Goal: Find specific page/section: Find specific page/section

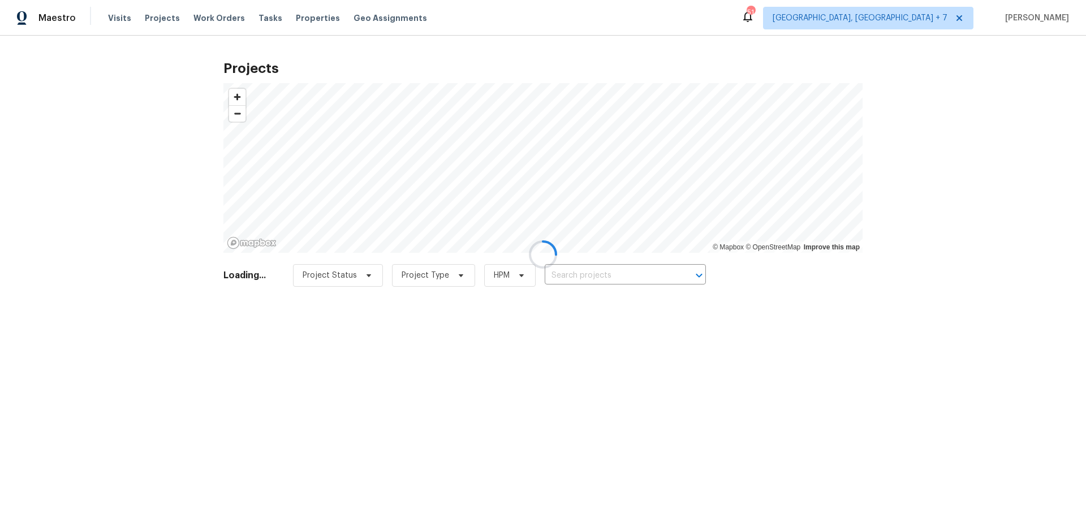
click at [154, 18] on div at bounding box center [543, 254] width 1086 height 509
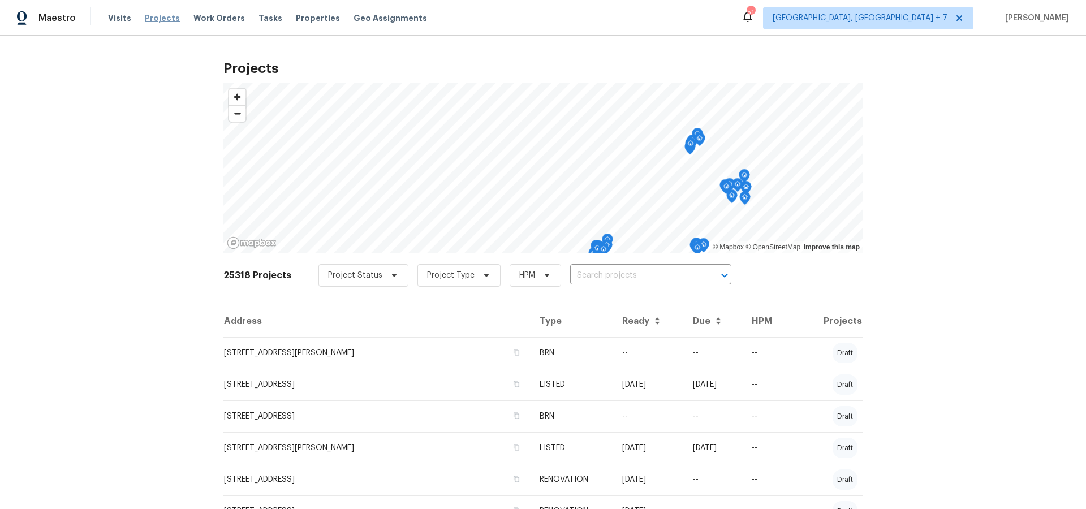
click at [162, 19] on span "Projects" at bounding box center [162, 17] width 35 height 11
click at [630, 272] on input "text" at bounding box center [634, 276] width 129 height 18
type input "5617"
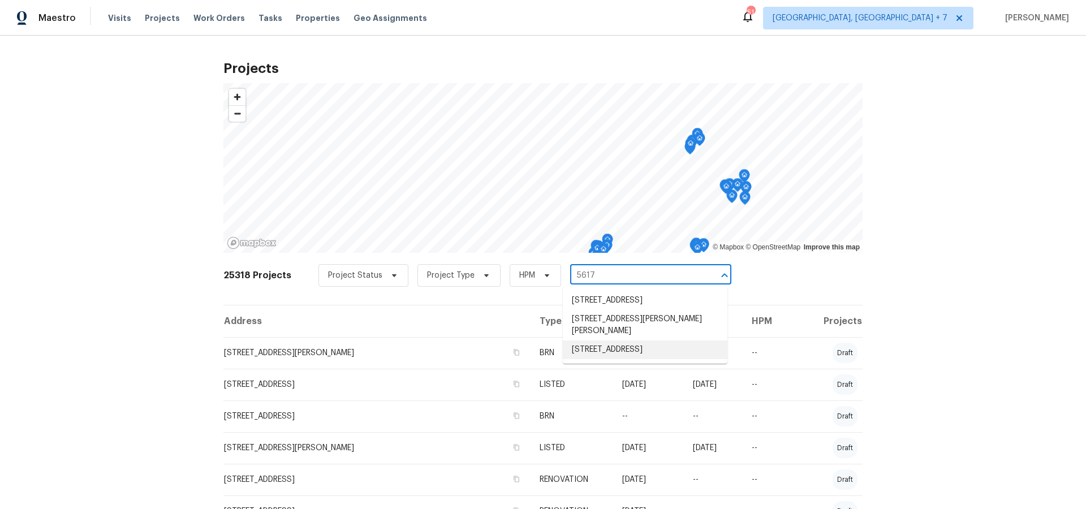
click at [603, 356] on li "[STREET_ADDRESS]" at bounding box center [645, 349] width 165 height 19
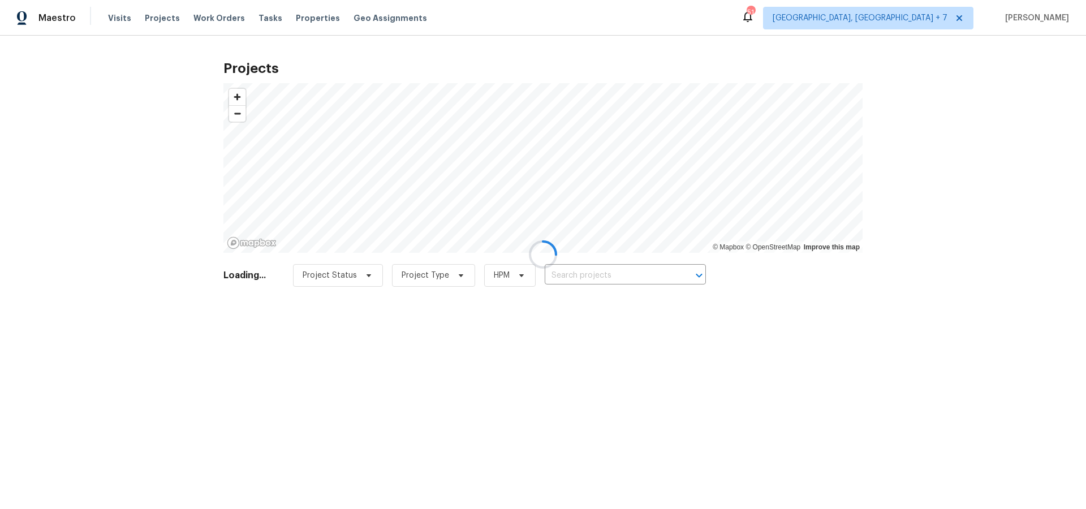
type input "[STREET_ADDRESS]"
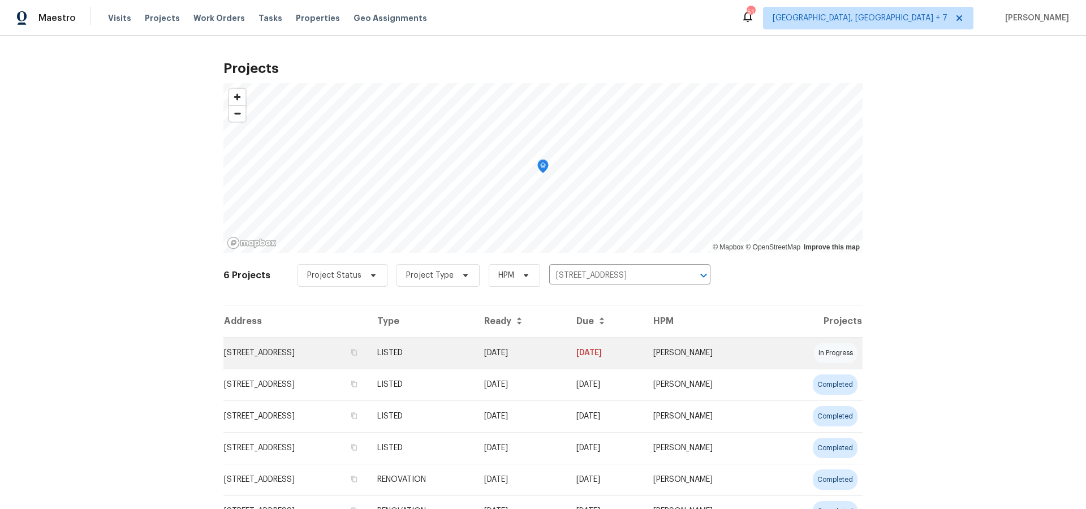
click at [310, 348] on td "[STREET_ADDRESS]" at bounding box center [295, 353] width 145 height 32
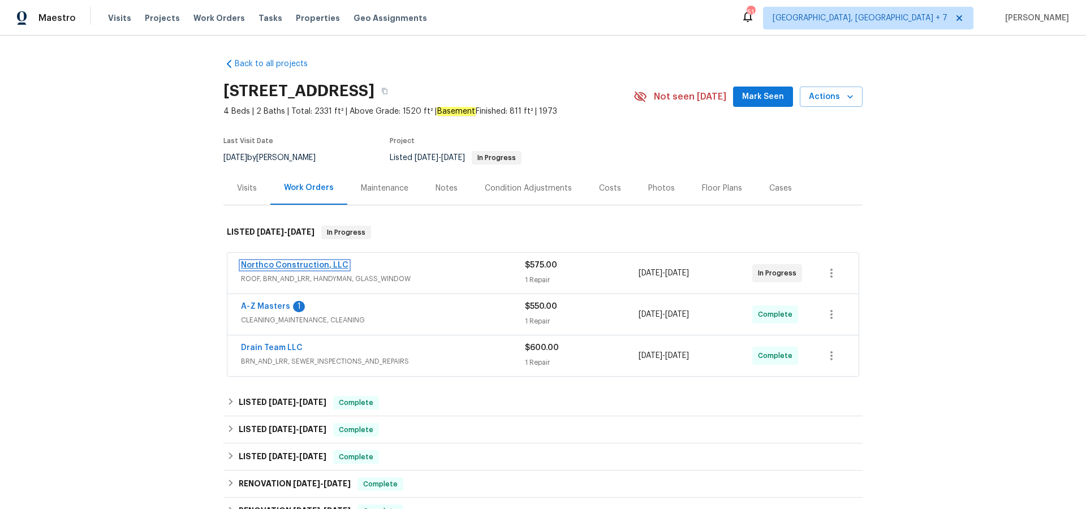
click at [319, 265] on link "Northco Construction, LLC" at bounding box center [294, 265] width 107 height 8
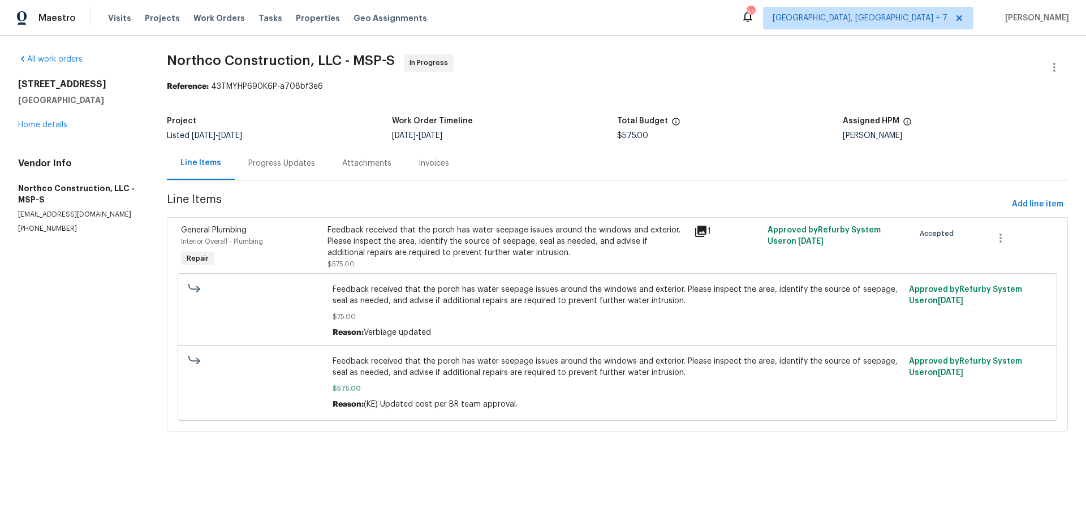
click at [707, 231] on icon at bounding box center [701, 231] width 14 height 14
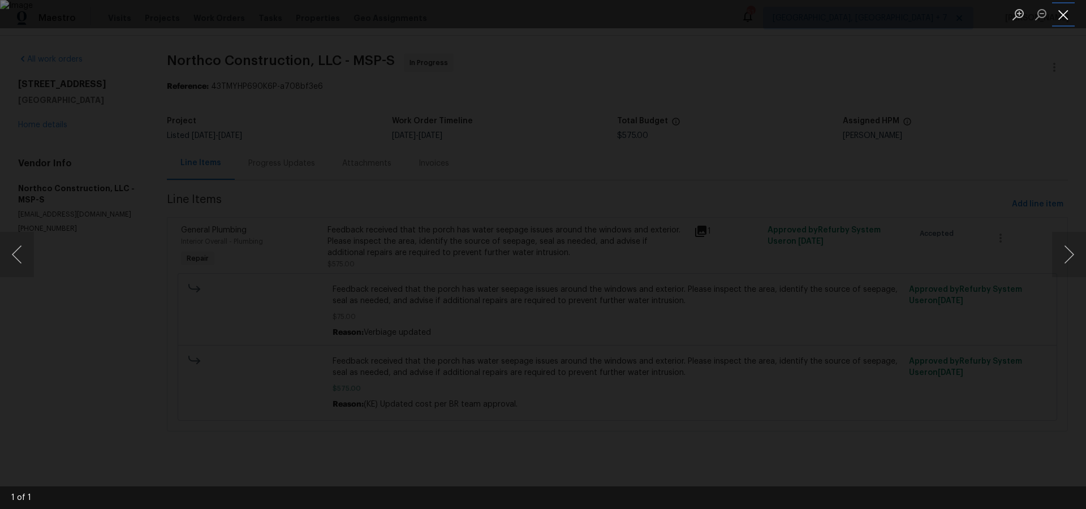
click at [1058, 13] on button "Close lightbox" at bounding box center [1063, 15] width 23 height 20
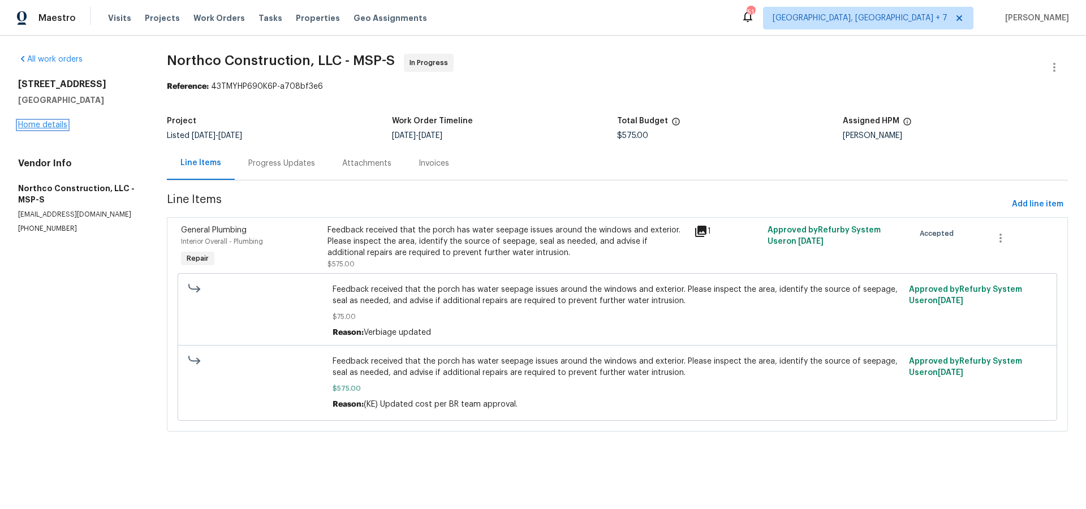
click at [55, 128] on link "Home details" at bounding box center [42, 125] width 49 height 8
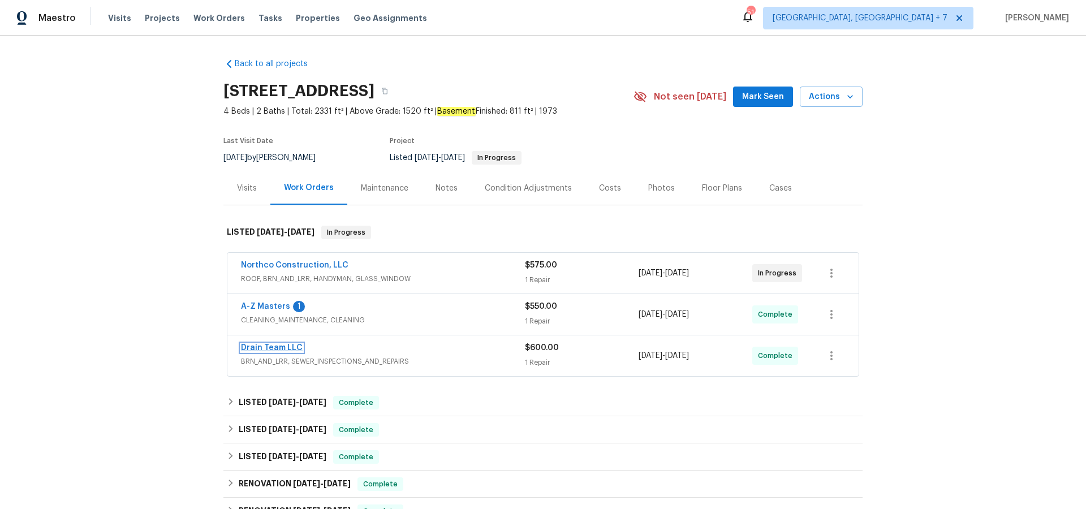
click at [285, 346] on link "Drain Team LLC" at bounding box center [272, 348] width 62 height 8
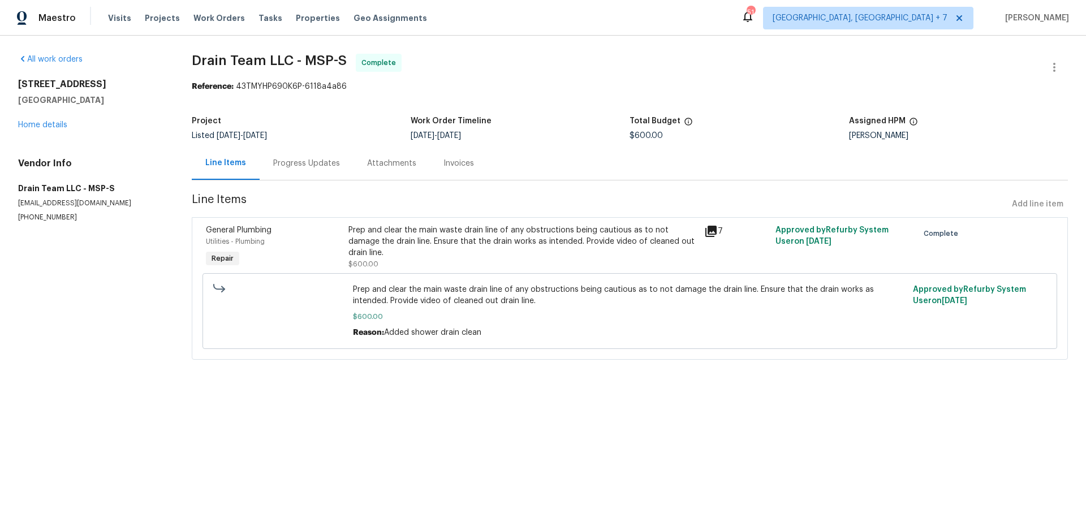
click at [715, 232] on icon at bounding box center [710, 231] width 11 height 11
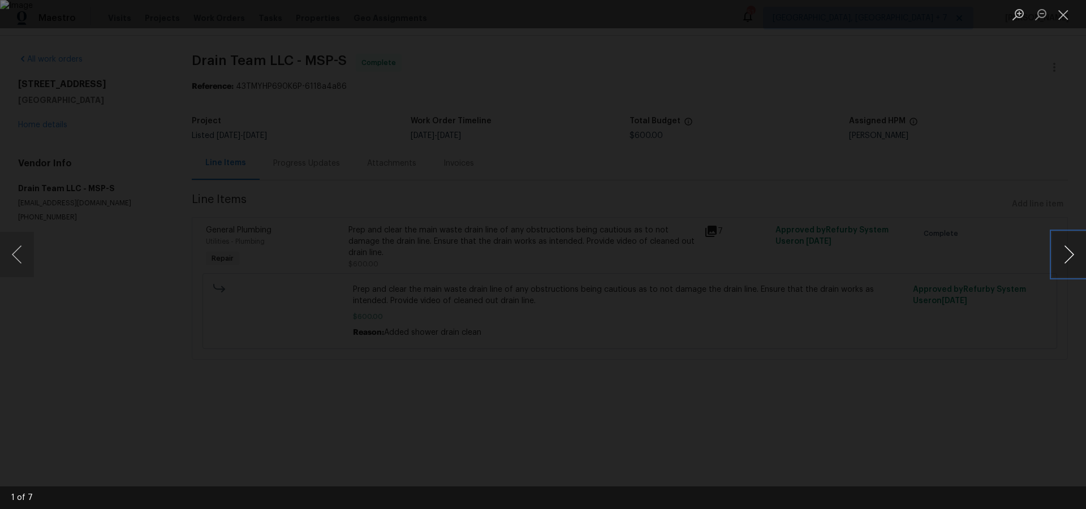
click at [1067, 257] on button "Next image" at bounding box center [1069, 254] width 34 height 45
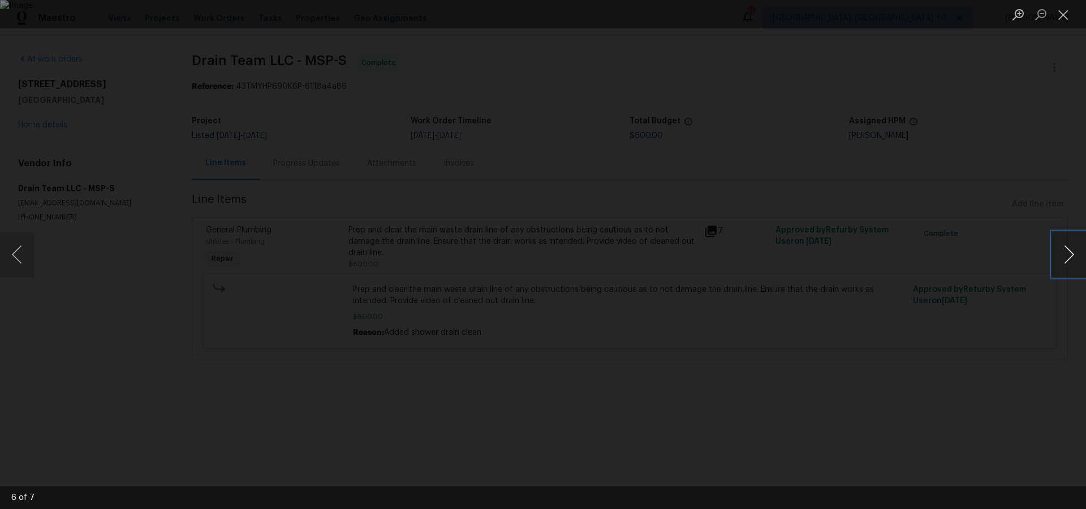
click at [1067, 257] on button "Next image" at bounding box center [1069, 254] width 34 height 45
click at [1059, 30] on div "Lightbox" at bounding box center [543, 254] width 1086 height 509
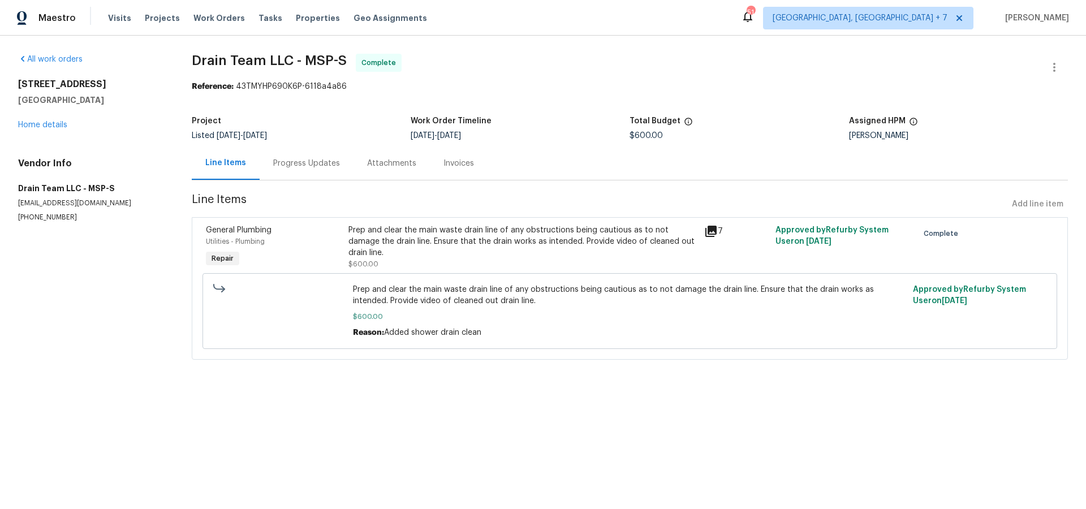
click at [298, 165] on div "Progress Updates" at bounding box center [306, 163] width 67 height 11
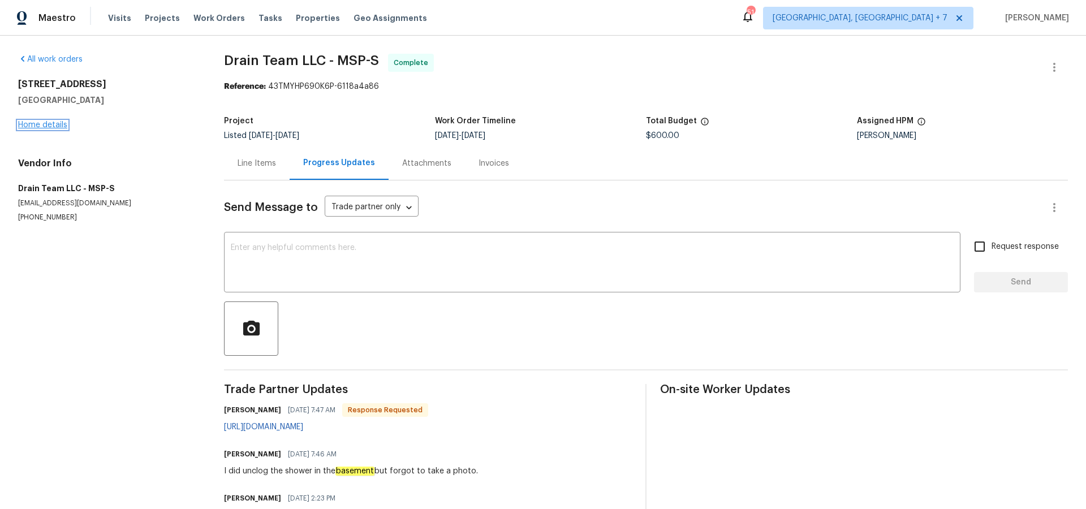
click at [44, 124] on link "Home details" at bounding box center [42, 125] width 49 height 8
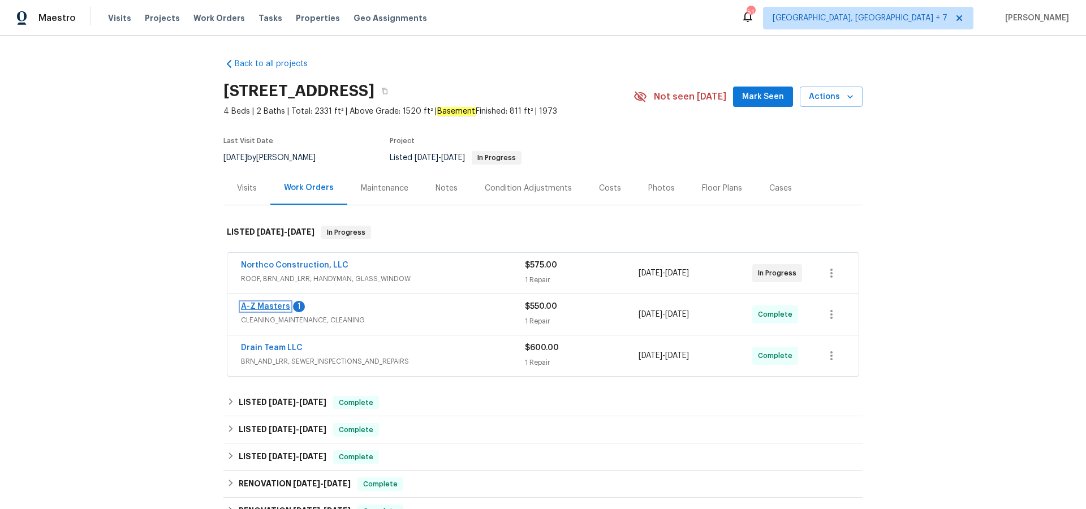
click at [261, 308] on link "A-Z Masters" at bounding box center [265, 307] width 49 height 8
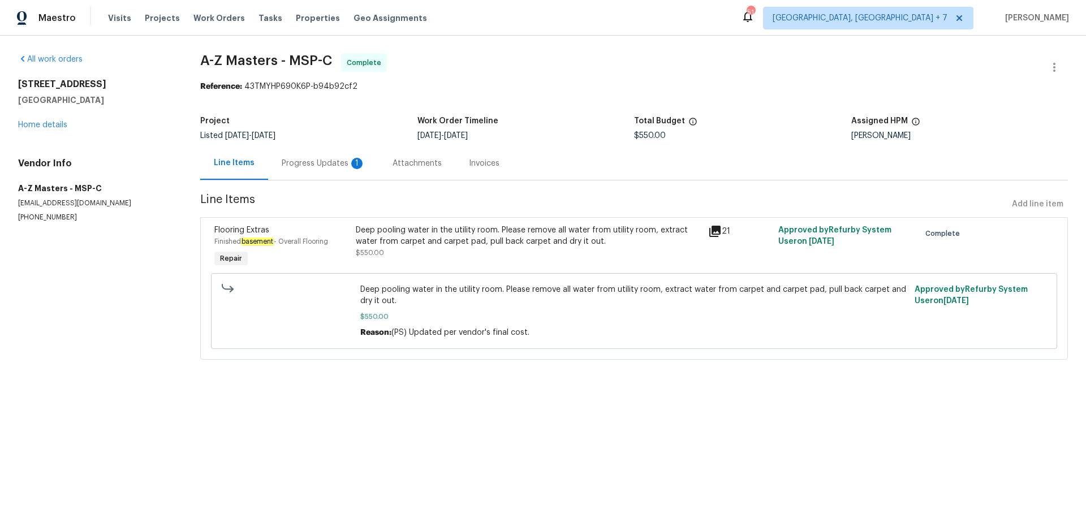
click at [335, 165] on div "Progress Updates 1" at bounding box center [324, 163] width 84 height 11
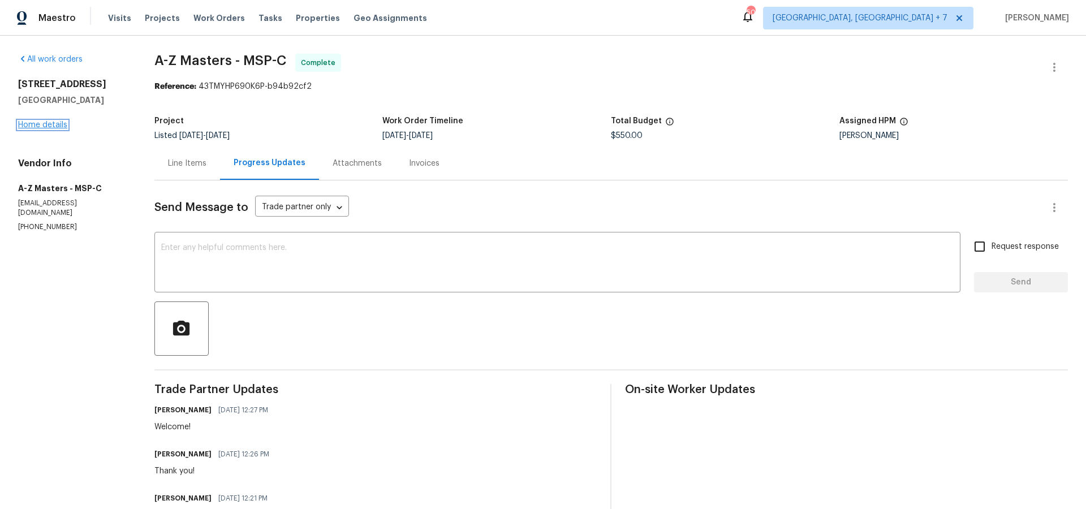
click at [45, 124] on link "Home details" at bounding box center [42, 125] width 49 height 8
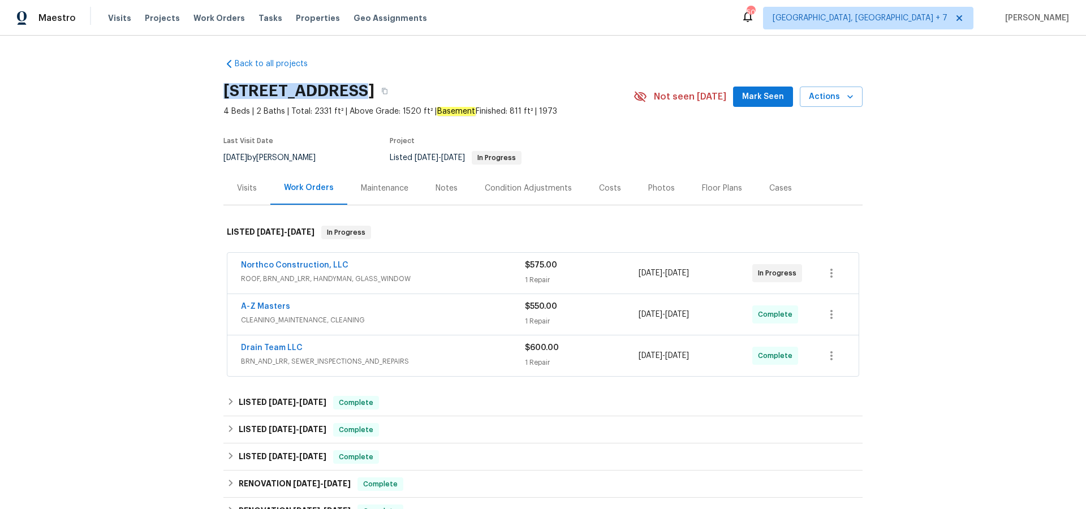
drag, startPoint x: 226, startPoint y: 92, endPoint x: 340, endPoint y: 92, distance: 114.2
click at [340, 92] on h2 "[STREET_ADDRESS]" at bounding box center [298, 90] width 151 height 11
copy h2 "[STREET_ADDRESS]"
